Goal: Navigation & Orientation: Find specific page/section

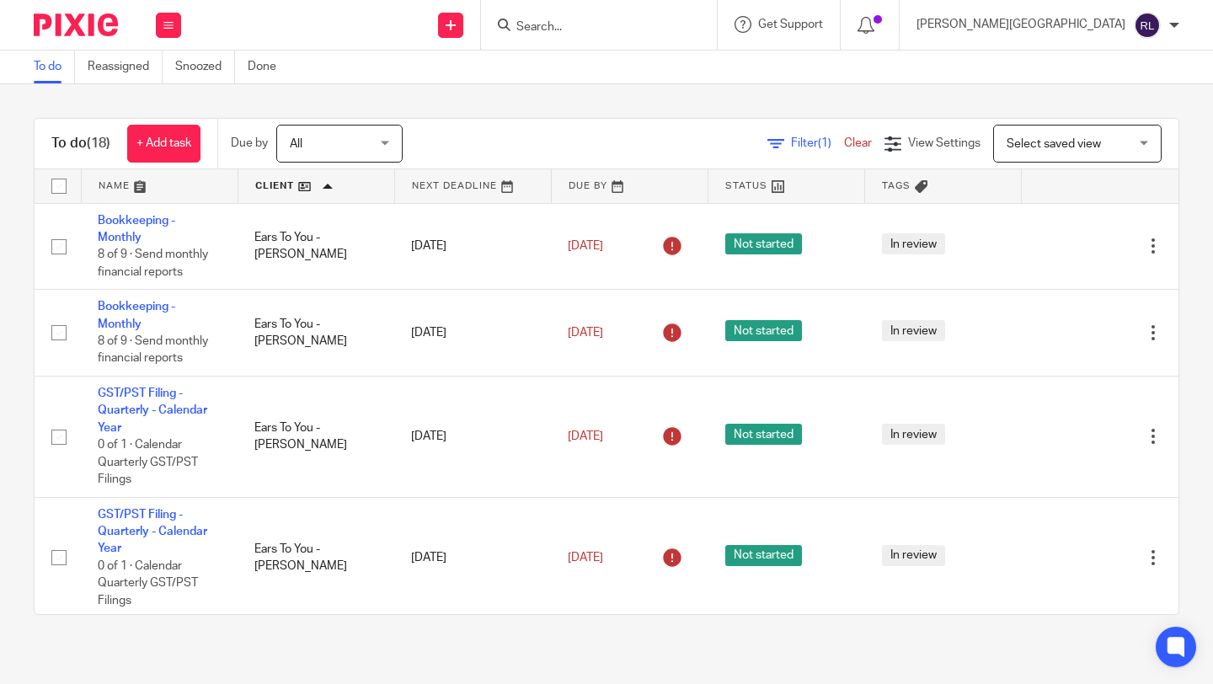
click at [666, 28] on input "Search" at bounding box center [591, 27] width 152 height 15
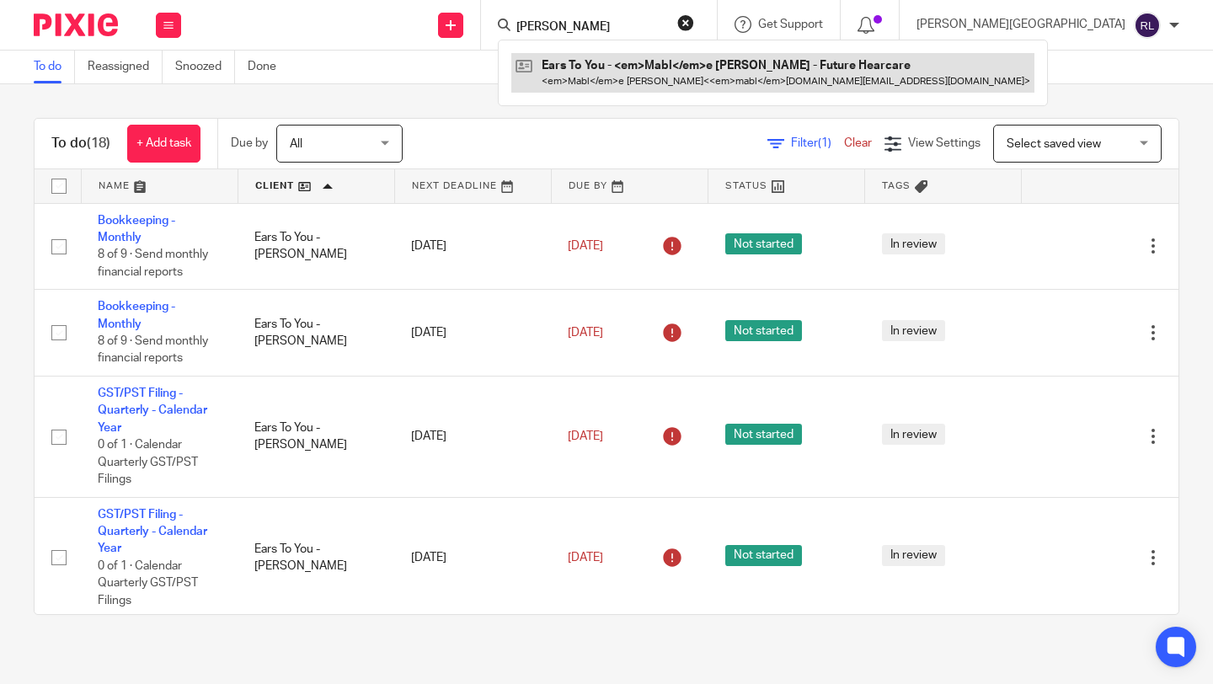
type input "[PERSON_NAME]"
click at [696, 71] on link at bounding box center [772, 72] width 523 height 39
click at [696, 71] on link at bounding box center [769, 72] width 517 height 39
